Goal: Transaction & Acquisition: Purchase product/service

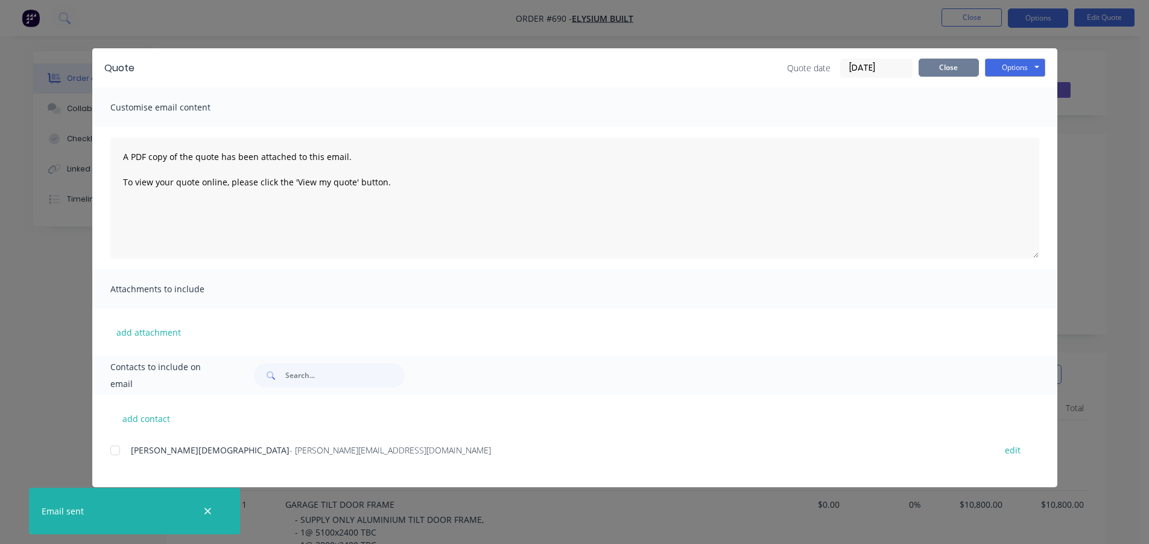
click at [950, 66] on button "Close" at bounding box center [949, 68] width 60 height 18
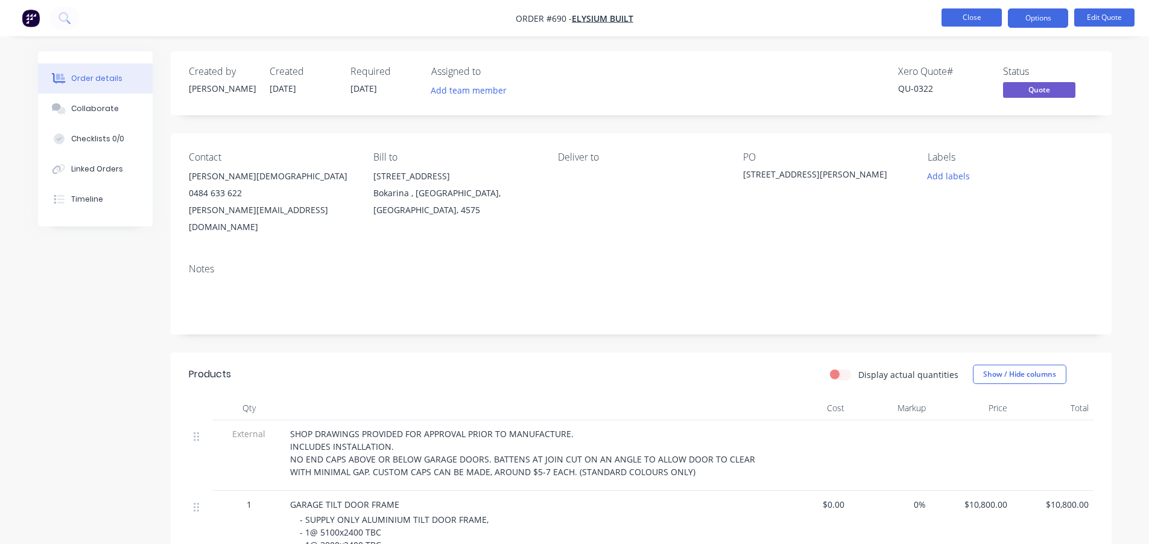
click at [959, 13] on button "Close" at bounding box center [972, 17] width 60 height 18
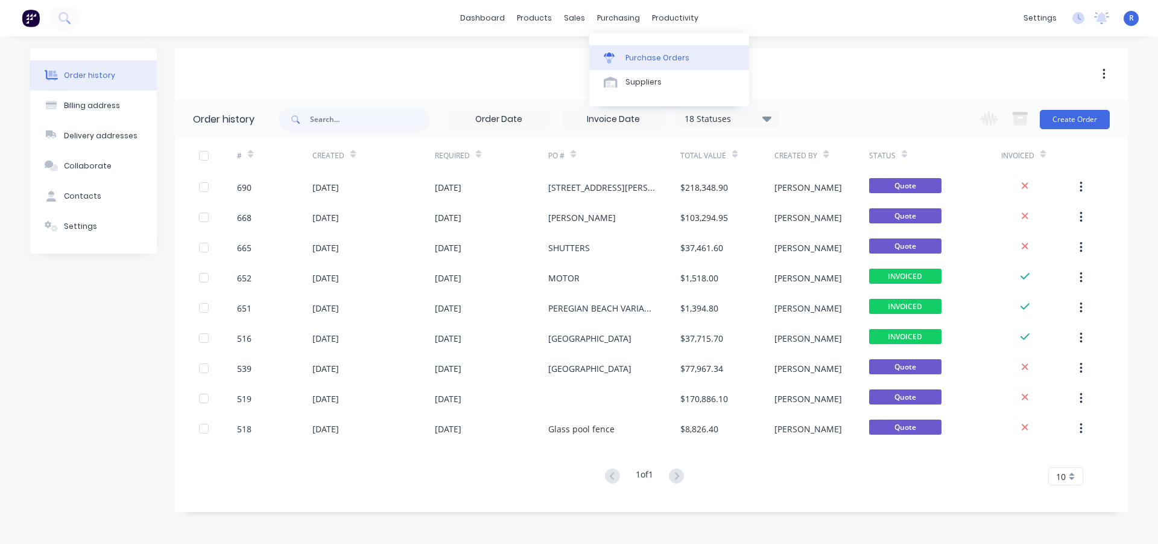
click at [647, 62] on div "Purchase Orders" at bounding box center [658, 57] width 64 height 11
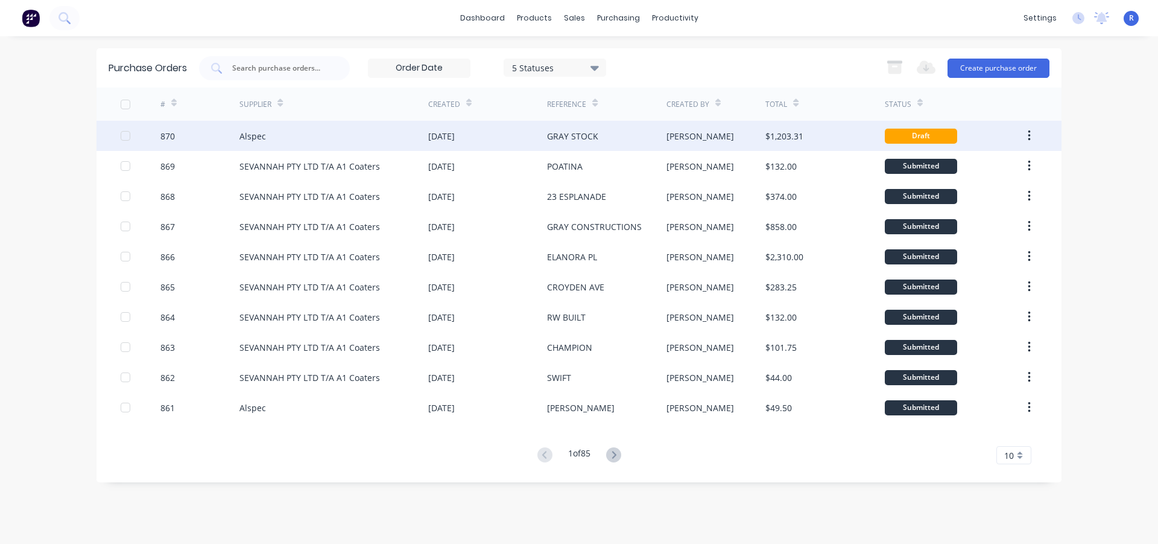
click at [308, 135] on div "Alspec" at bounding box center [333, 136] width 189 height 30
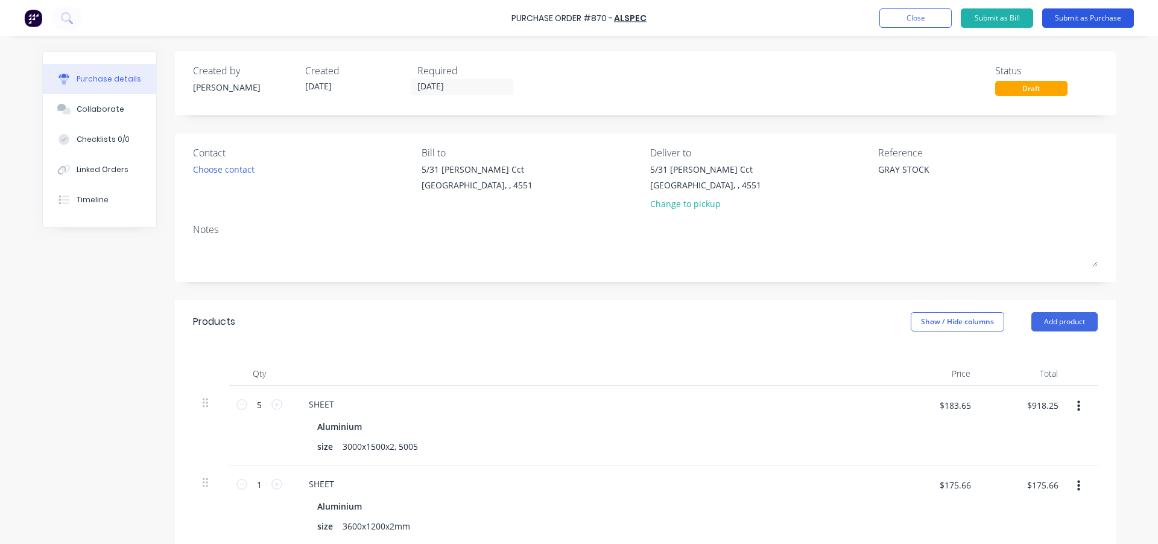
click at [1083, 18] on button "Submit as Purchase" at bounding box center [1088, 17] width 92 height 19
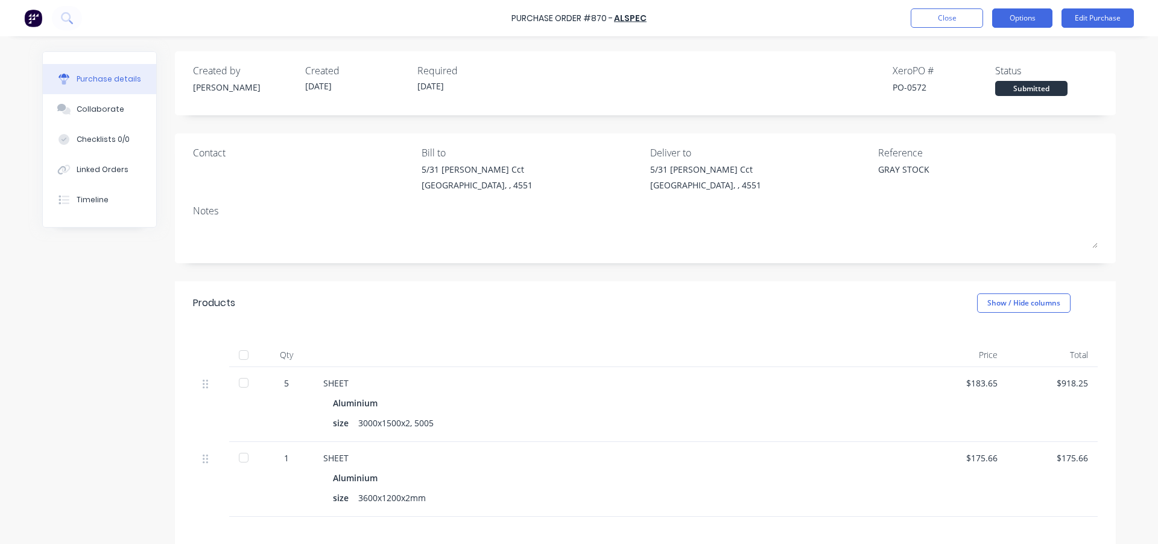
click at [1015, 16] on button "Options" at bounding box center [1022, 17] width 60 height 19
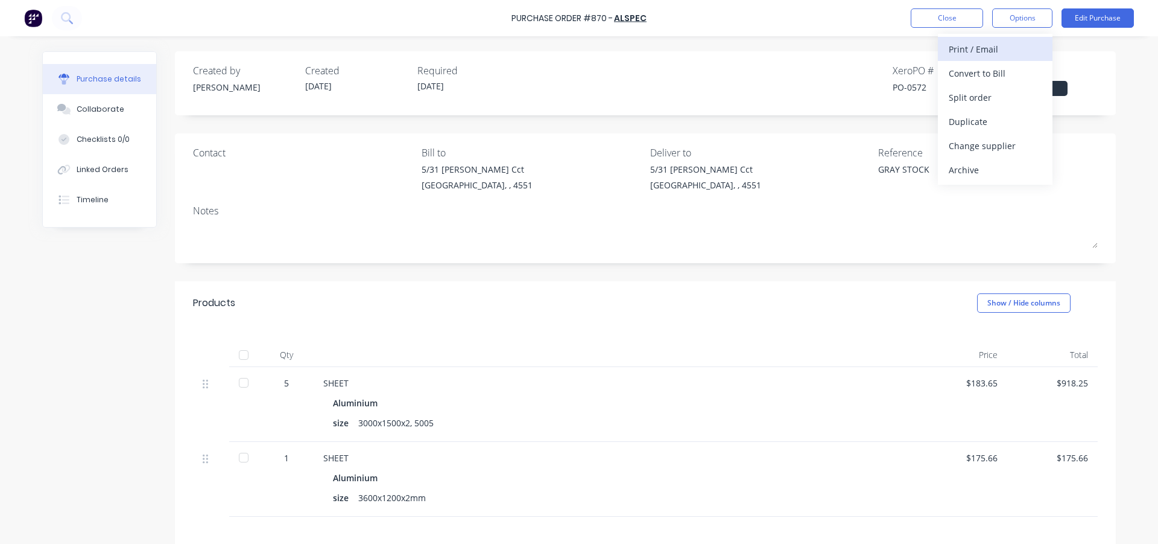
click at [994, 46] on div "Print / Email" at bounding box center [995, 48] width 93 height 17
click at [983, 69] on div "With pricing" at bounding box center [995, 73] width 93 height 17
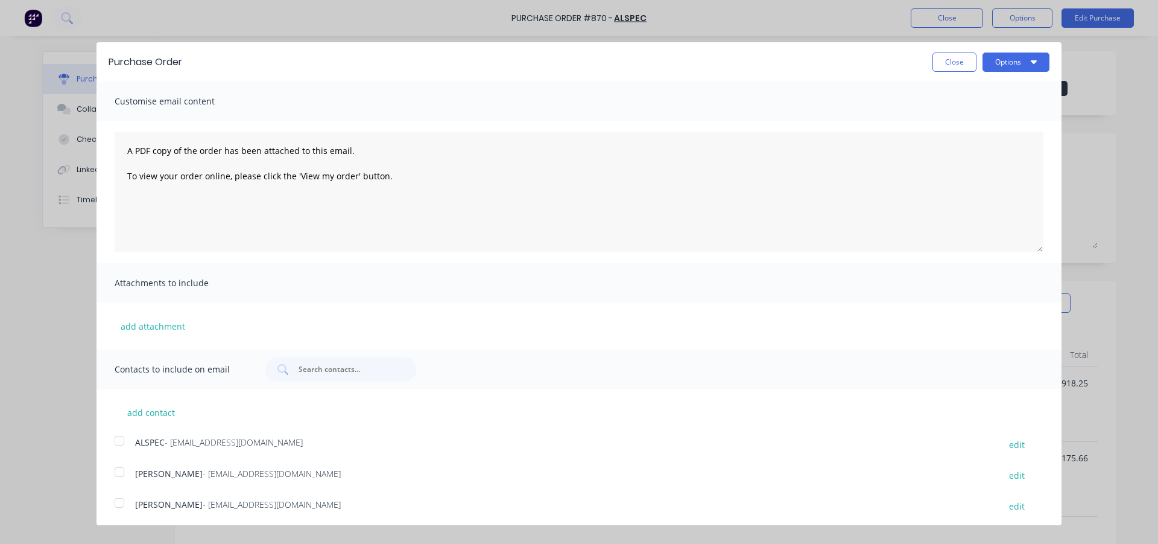
click at [116, 440] on div at bounding box center [119, 440] width 24 height 24
click at [118, 471] on div at bounding box center [119, 472] width 24 height 24
click at [996, 62] on button "Options" at bounding box center [1016, 61] width 67 height 19
click at [964, 119] on div "Email" at bounding box center [992, 116] width 93 height 17
type textarea "x"
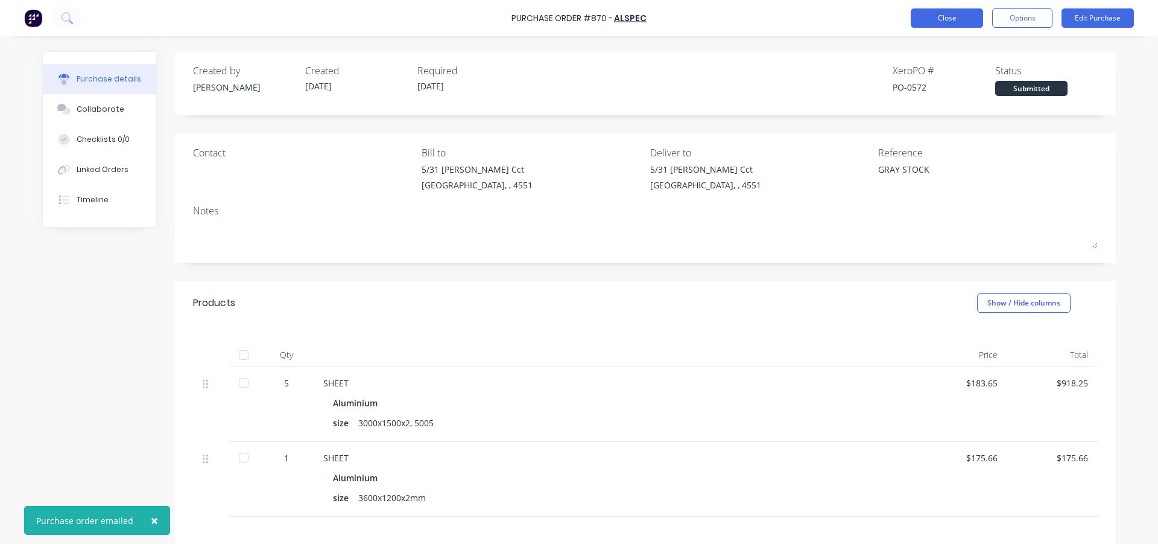
click at [950, 17] on button "Close" at bounding box center [947, 17] width 72 height 19
